Goal: Find specific fact: Find specific fact

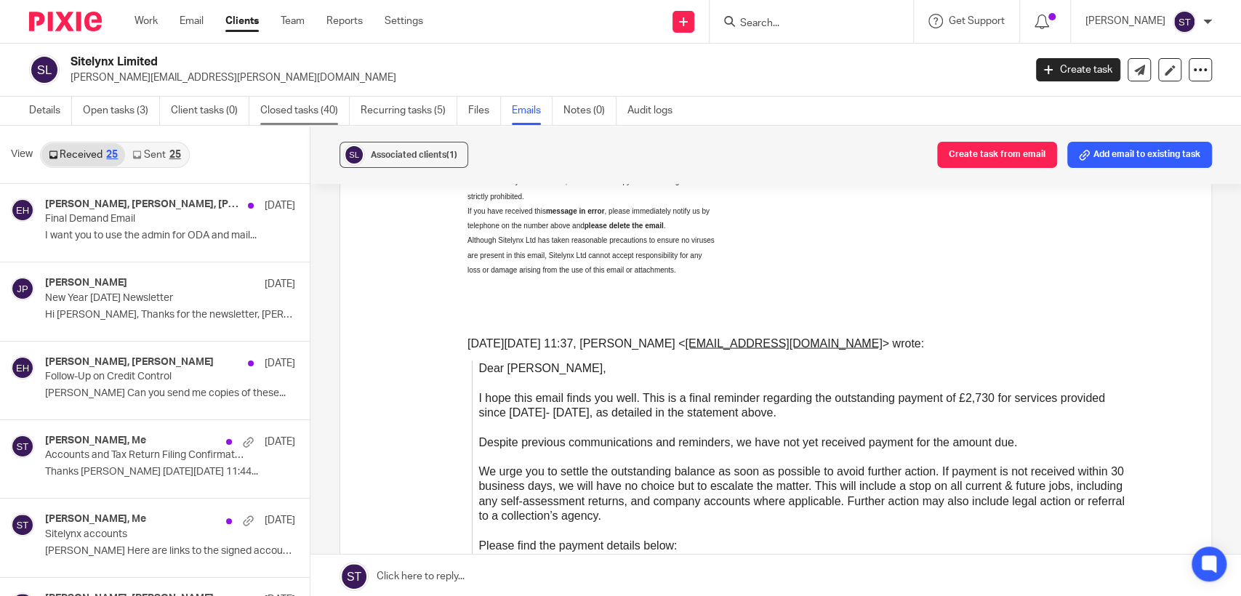
scroll to position [1857, 0]
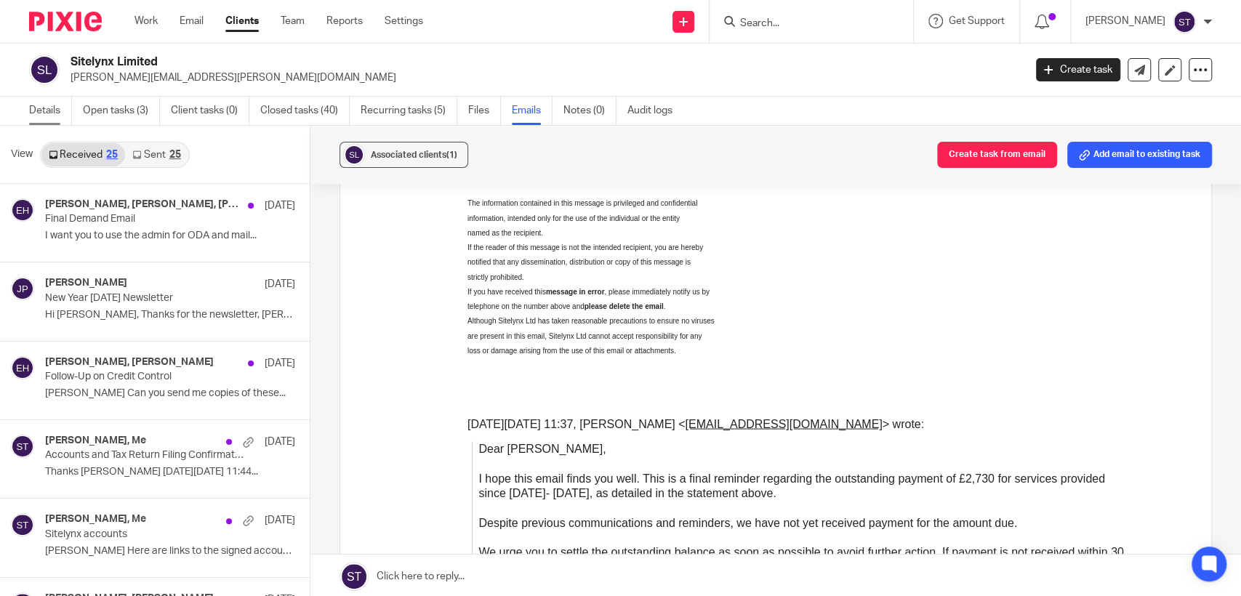
click at [33, 110] on link "Details" at bounding box center [50, 111] width 43 height 28
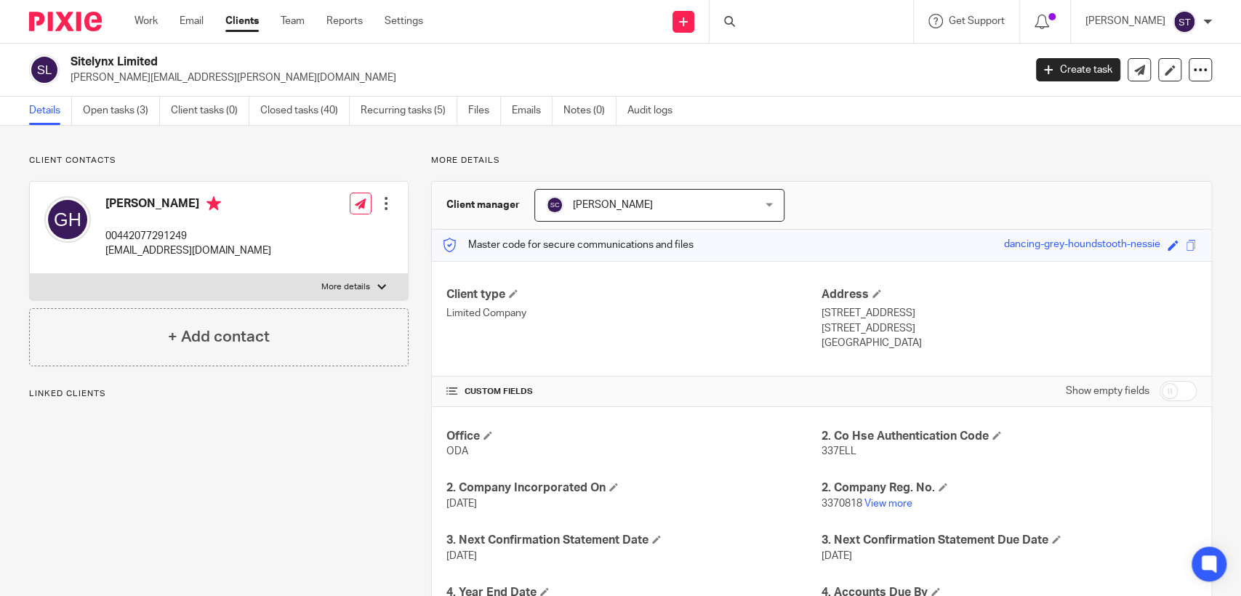
scroll to position [272, 0]
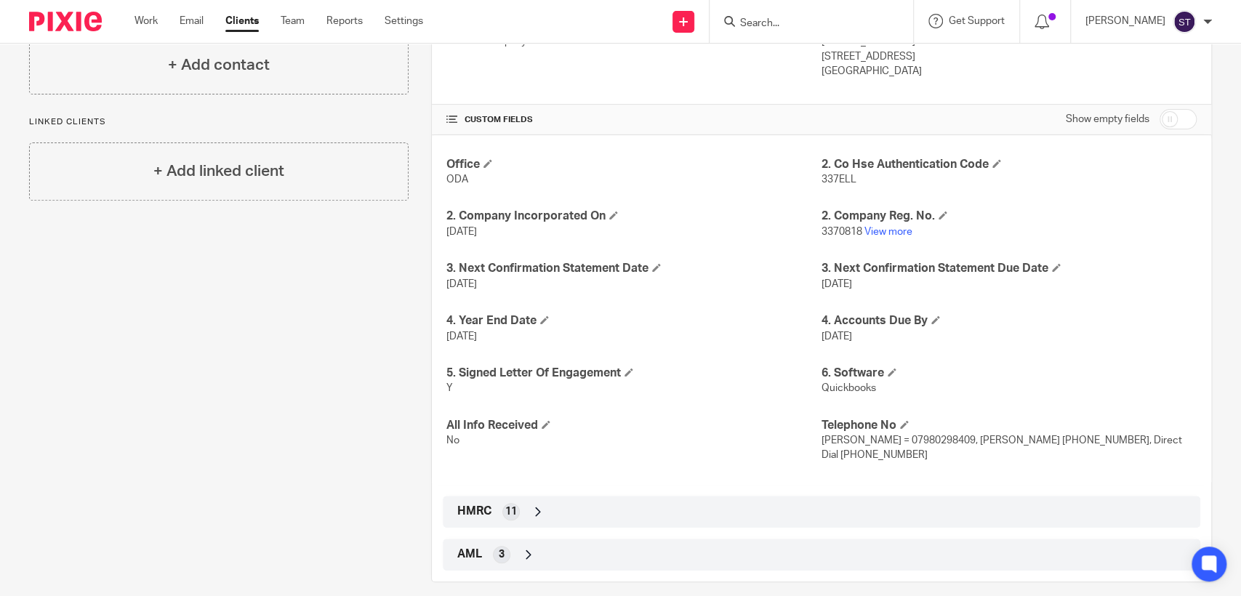
click at [531, 504] on icon at bounding box center [538, 511] width 15 height 15
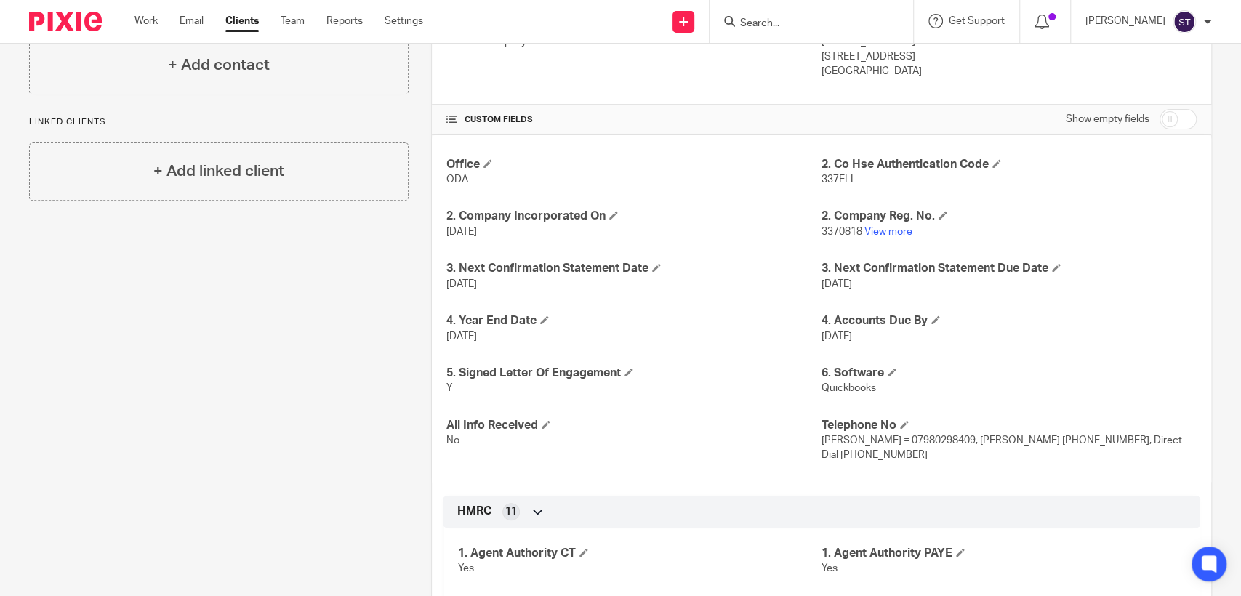
scroll to position [600, 0]
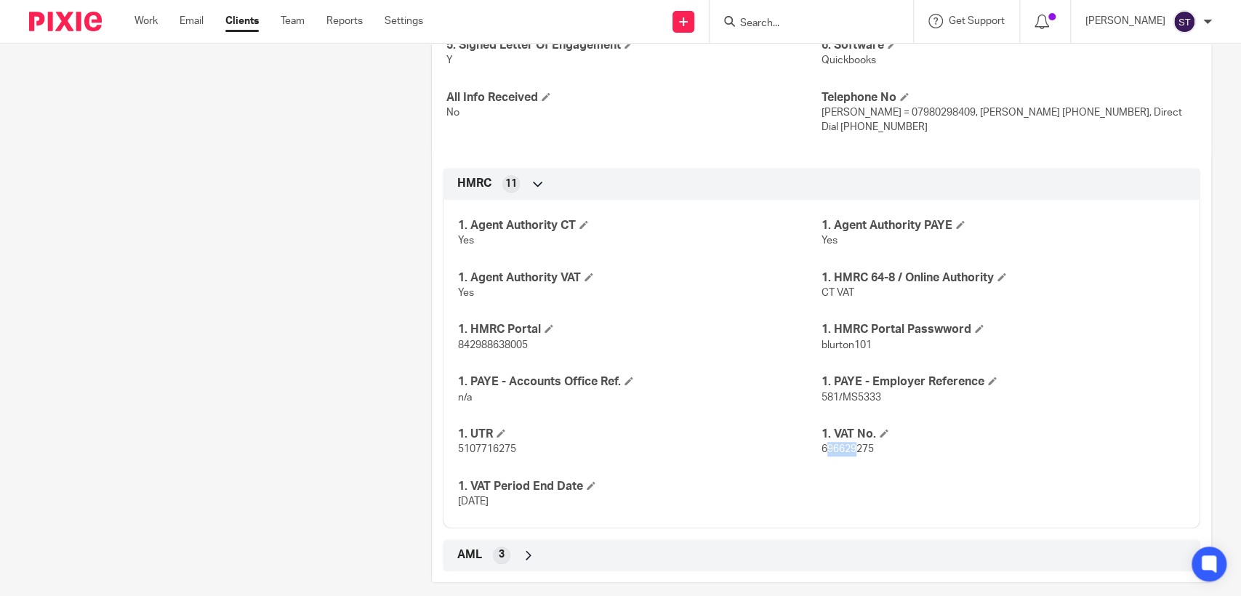
drag, startPoint x: 816, startPoint y: 433, endPoint x: 851, endPoint y: 432, distance: 34.9
click at [851, 444] on span "696629275" at bounding box center [847, 449] width 52 height 10
click at [811, 442] on p "5107716275" at bounding box center [639, 449] width 363 height 15
drag, startPoint x: 811, startPoint y: 434, endPoint x: 849, endPoint y: 430, distance: 38.0
click at [849, 430] on div "1. Agent Authority CT Yes 1. Agent Authority PAYE Yes 1. Agent Authority VAT Ye…" at bounding box center [821, 358] width 757 height 339
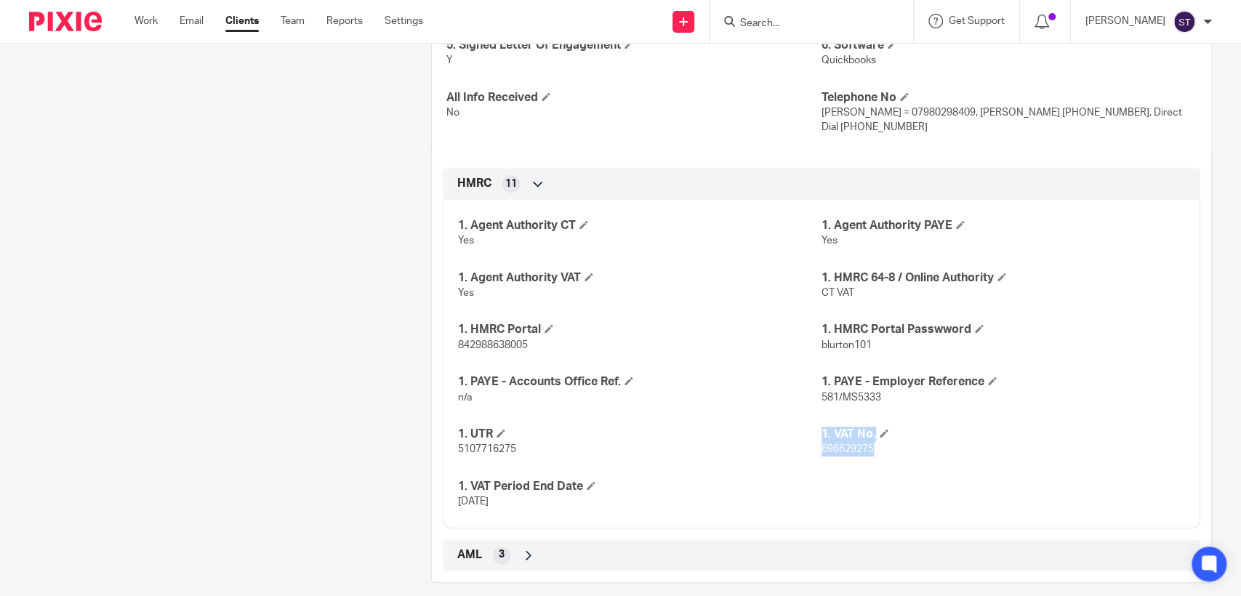
click at [828, 444] on span "696629275" at bounding box center [847, 449] width 52 height 10
drag, startPoint x: 813, startPoint y: 435, endPoint x: 865, endPoint y: 438, distance: 52.4
click at [865, 444] on span "696629275" at bounding box center [847, 449] width 52 height 10
copy span "696629275"
